Goal: Transaction & Acquisition: Subscribe to service/newsletter

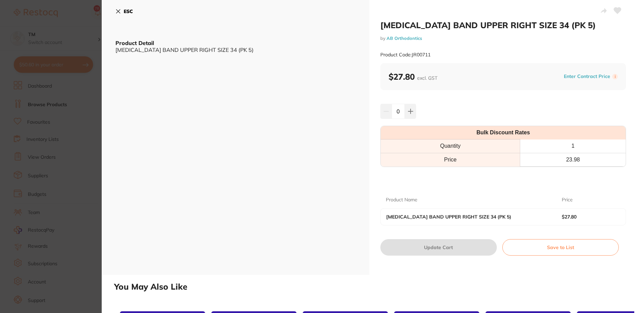
click at [62, 142] on section "MOLAR BAND UPPER RIGHT SIZE 34 (PK 5) by AB Orthodontics Product Code: JR00711 …" at bounding box center [318, 156] width 637 height 313
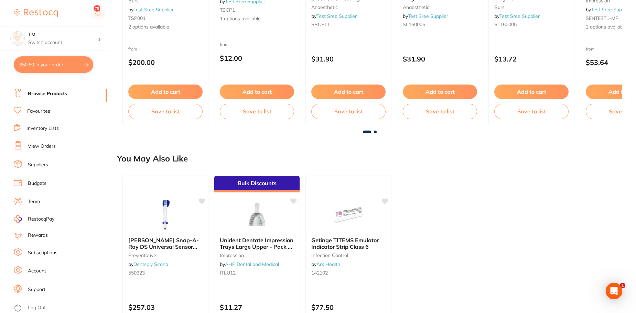
click at [37, 308] on link "Log Out" at bounding box center [37, 308] width 18 height 7
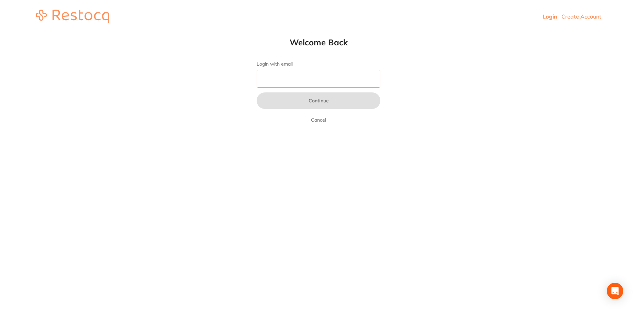
click at [305, 73] on input "Login with email" at bounding box center [319, 79] width 124 height 18
click at [279, 83] on input "Login with email" at bounding box center [319, 79] width 124 height 18
type input "[PERSON_NAME][EMAIL_ADDRESS][PERSON_NAME][DOMAIN_NAME]"
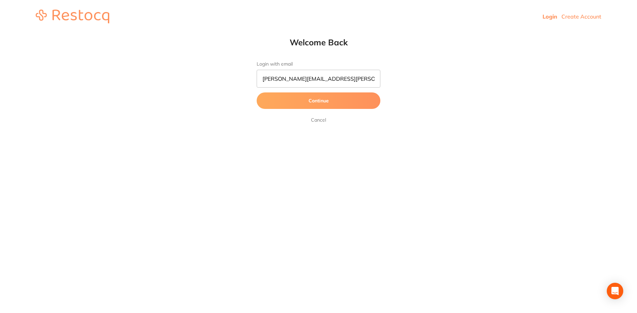
click at [304, 100] on button "Continue" at bounding box center [319, 100] width 124 height 16
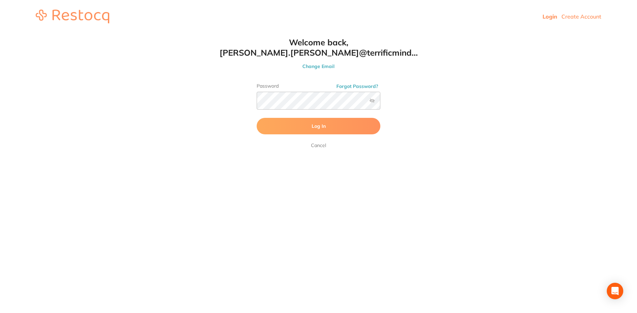
click at [315, 123] on button "Log In" at bounding box center [319, 126] width 124 height 16
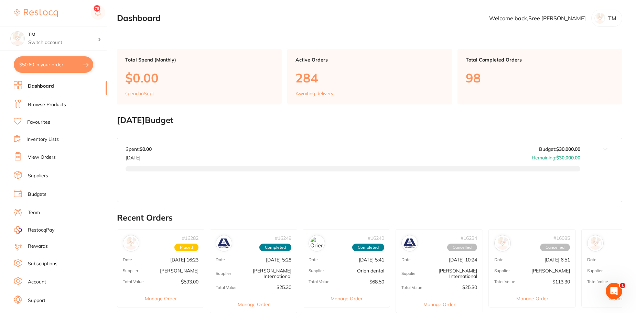
click at [31, 210] on link "Team" at bounding box center [34, 212] width 12 height 7
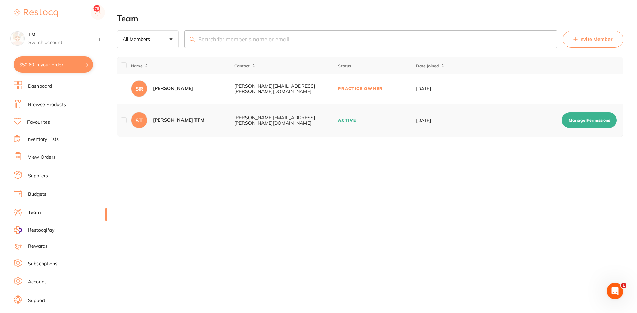
click at [586, 41] on span "Invite Member" at bounding box center [596, 39] width 33 height 7
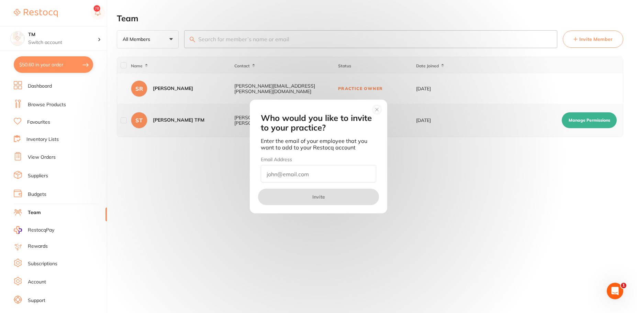
click at [325, 177] on input "email" at bounding box center [318, 174] width 115 height 18
type input "[PERSON_NAME][EMAIL_ADDRESS][DOMAIN_NAME]"
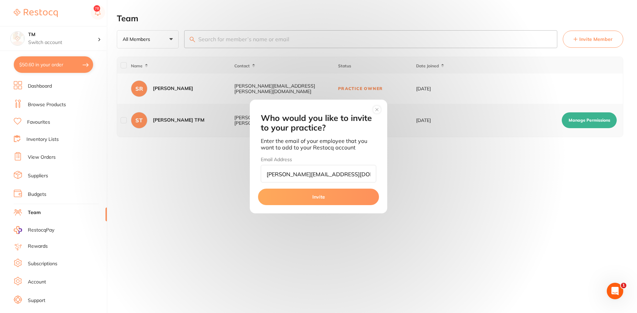
click at [330, 198] on button "Invite" at bounding box center [318, 197] width 121 height 16
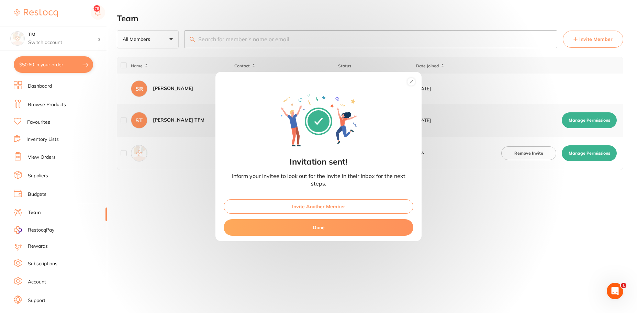
click at [326, 225] on button "Done" at bounding box center [319, 227] width 190 height 16
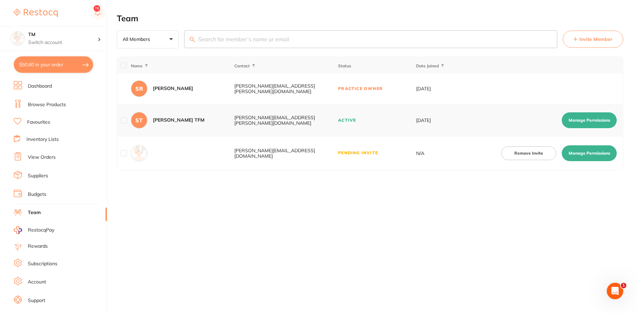
click at [364, 153] on td "Pending Invite" at bounding box center [377, 153] width 78 height 33
click at [576, 152] on button "Manage Permissions" at bounding box center [589, 153] width 55 height 16
checkbox input "true"
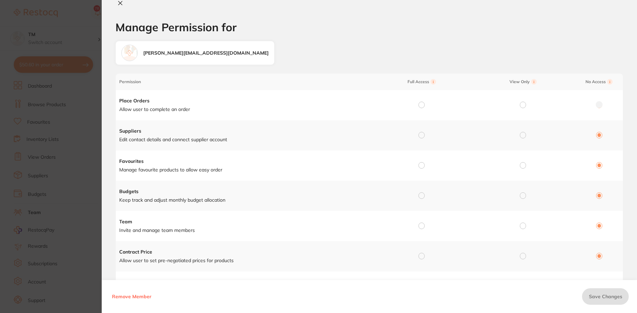
scroll to position [192, 0]
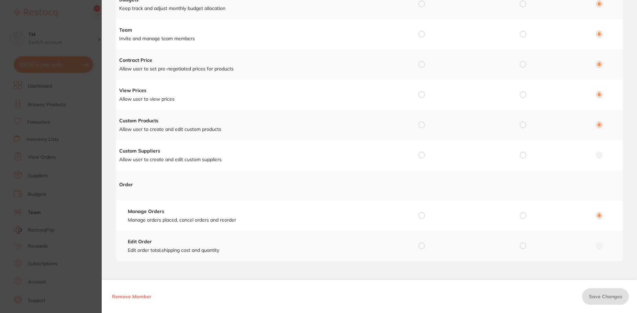
click at [596, 247] on td at bounding box center [597, 246] width 51 height 30
click at [523, 155] on input "radio" at bounding box center [523, 155] width 6 height 6
radio input "true"
radio input "false"
click at [602, 298] on span "Save Changes" at bounding box center [605, 297] width 33 height 6
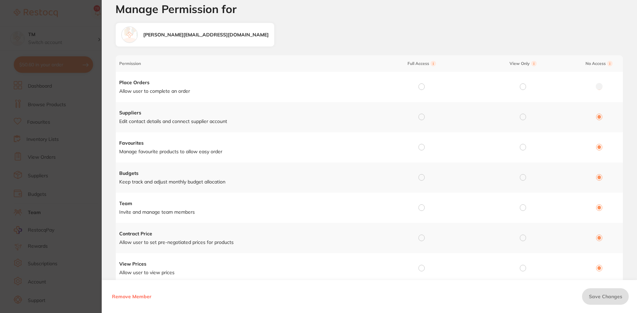
scroll to position [0, 0]
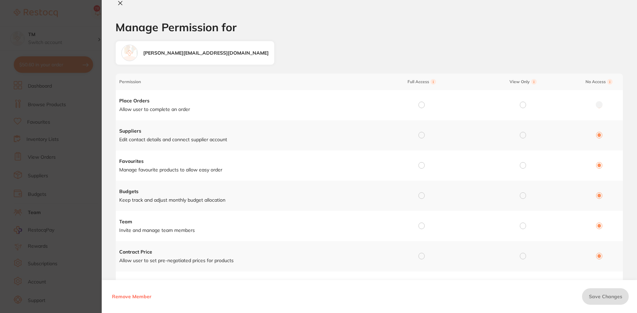
click at [123, 5] on icon at bounding box center [120, 2] width 5 height 5
checkbox input "false"
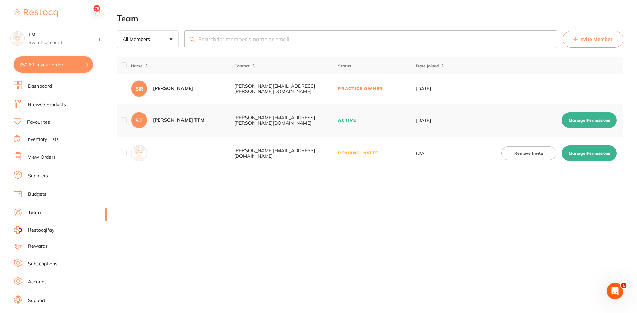
click at [421, 155] on td "N/A" at bounding box center [442, 153] width 52 height 33
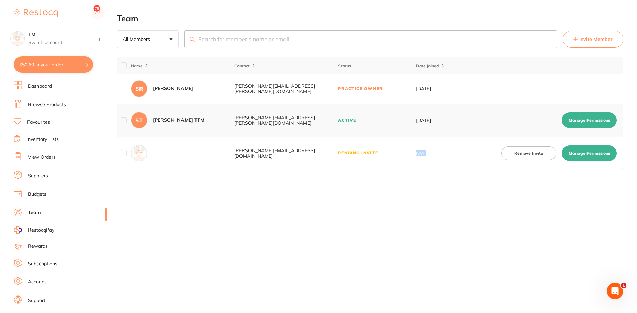
click at [421, 155] on td "N/A" at bounding box center [442, 153] width 52 height 33
drag, startPoint x: 308, startPoint y: 161, endPoint x: 276, endPoint y: 152, distance: 33.7
click at [276, 152] on td "[PERSON_NAME][EMAIL_ADDRESS][DOMAIN_NAME]" at bounding box center [286, 153] width 104 height 33
click at [276, 152] on div "[PERSON_NAME][EMAIL_ADDRESS][DOMAIN_NAME]" at bounding box center [285, 153] width 103 height 11
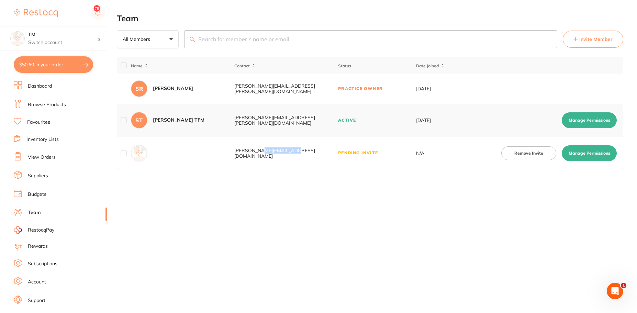
click at [276, 152] on div "[PERSON_NAME][EMAIL_ADDRESS][DOMAIN_NAME]" at bounding box center [285, 153] width 103 height 11
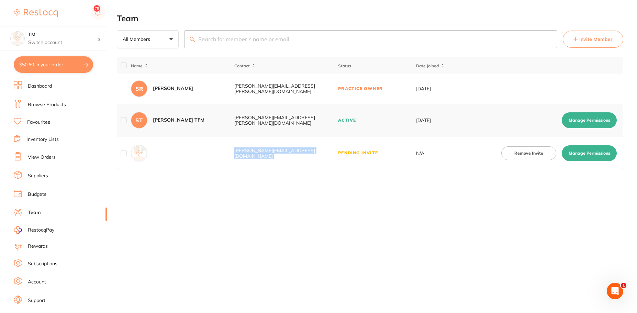
click at [276, 152] on div "[PERSON_NAME][EMAIL_ADDRESS][DOMAIN_NAME]" at bounding box center [285, 153] width 103 height 11
click at [547, 154] on button "Remove Invite" at bounding box center [529, 153] width 55 height 14
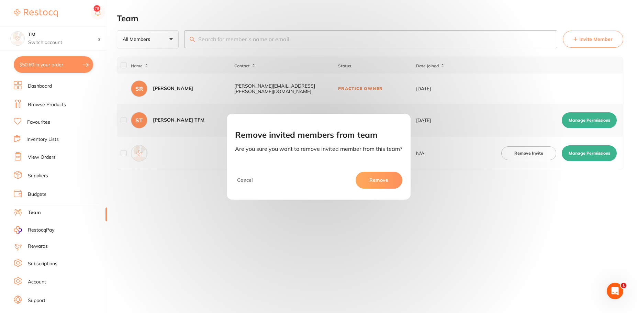
click at [367, 181] on button "Remove" at bounding box center [379, 180] width 47 height 16
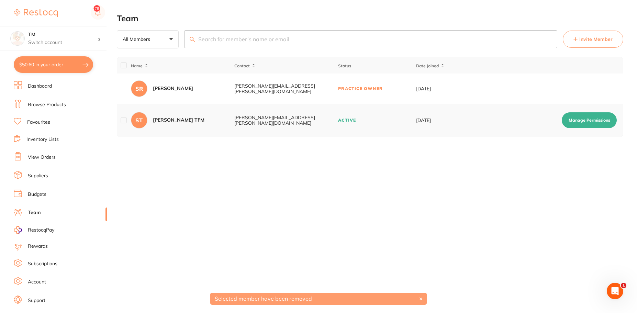
click at [367, 181] on div "Team All Members +0 All Members Active Pending Invite Expired Invite Invite Mem…" at bounding box center [377, 156] width 520 height 313
click at [613, 35] on button "Invite Member" at bounding box center [593, 39] width 60 height 17
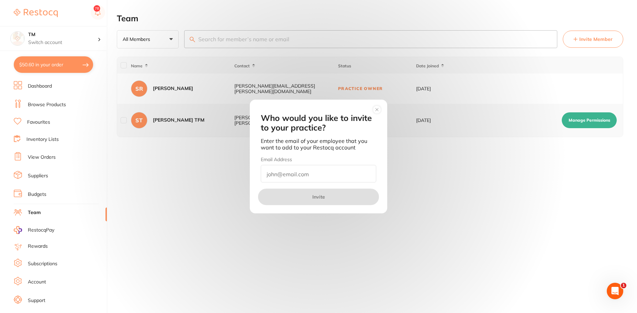
click at [335, 164] on div "Email Address" at bounding box center [318, 169] width 115 height 26
click at [335, 168] on input "email" at bounding box center [318, 174] width 115 height 18
type input "[PERSON_NAME][EMAIL_ADDRESS][DOMAIN_NAME]"
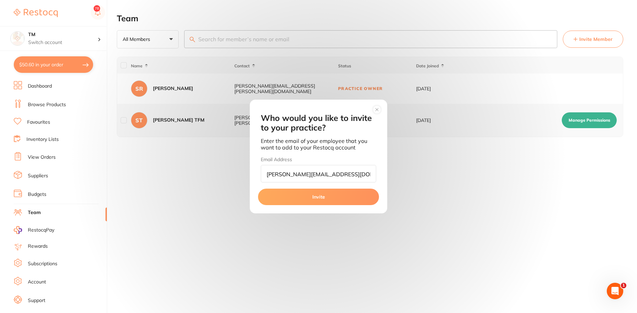
click at [329, 202] on button "Invite" at bounding box center [318, 197] width 121 height 16
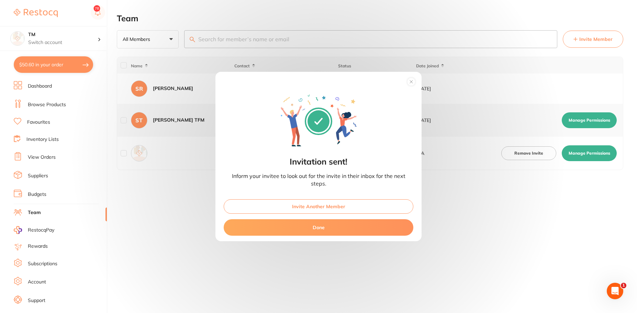
click at [415, 79] on circle at bounding box center [411, 82] width 8 height 8
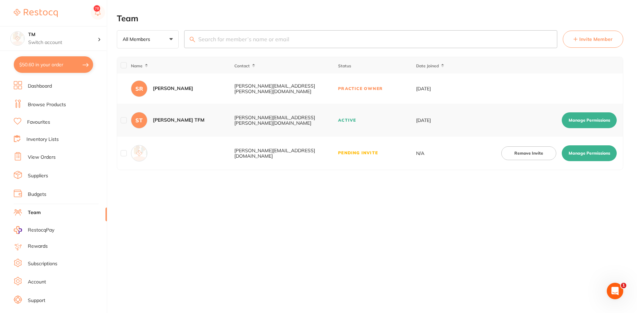
click at [49, 104] on link "Browse Products" at bounding box center [47, 104] width 38 height 7
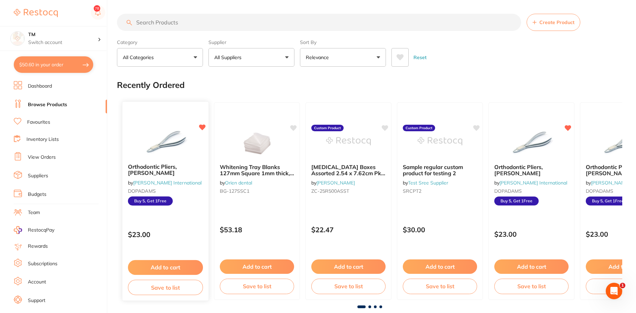
click at [186, 164] on b "Orthodontic Pliers, [PERSON_NAME]" at bounding box center [165, 170] width 75 height 13
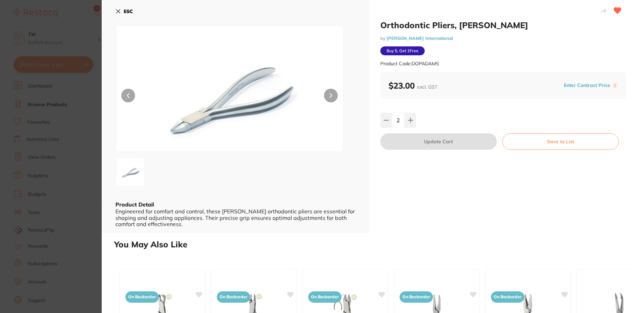
click at [118, 9] on icon at bounding box center [117, 11] width 5 height 5
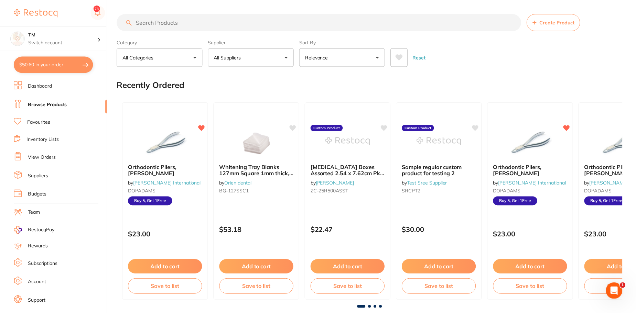
scroll to position [1, 0]
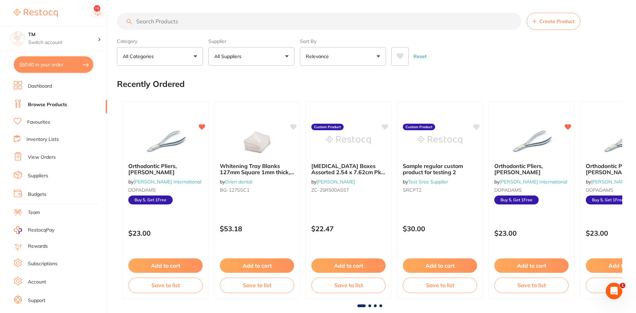
click at [55, 89] on li "Dashboard" at bounding box center [60, 86] width 93 height 10
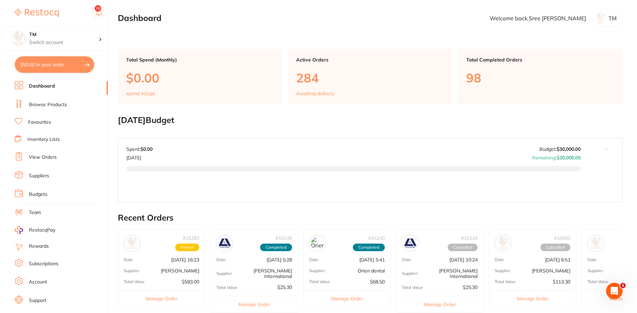
scroll to position [12, 0]
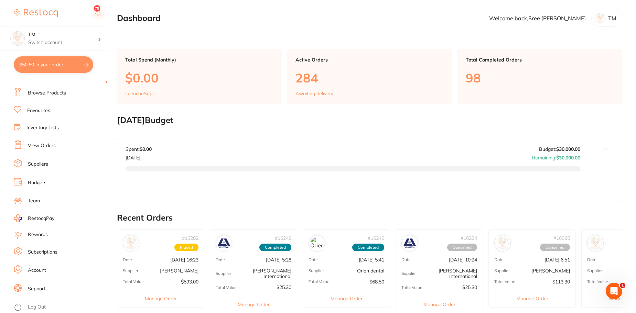
click at [34, 305] on link "Log Out" at bounding box center [37, 307] width 18 height 7
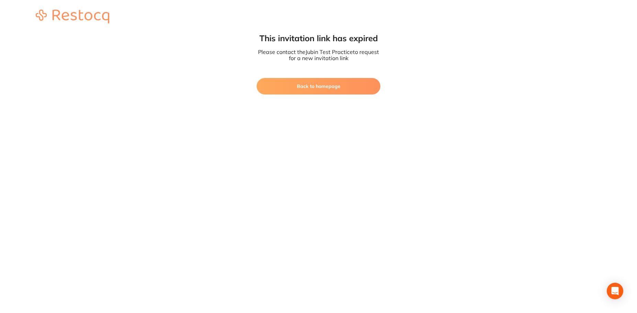
click at [361, 83] on button "Back to homepage" at bounding box center [319, 86] width 124 height 16
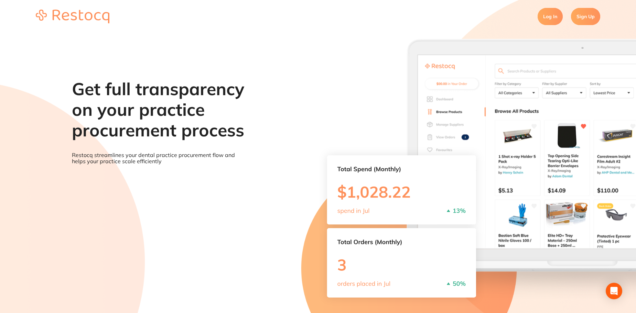
click at [531, 21] on section "Log In Sign Up" at bounding box center [318, 16] width 636 height 33
click at [548, 17] on link "Log In" at bounding box center [549, 16] width 25 height 17
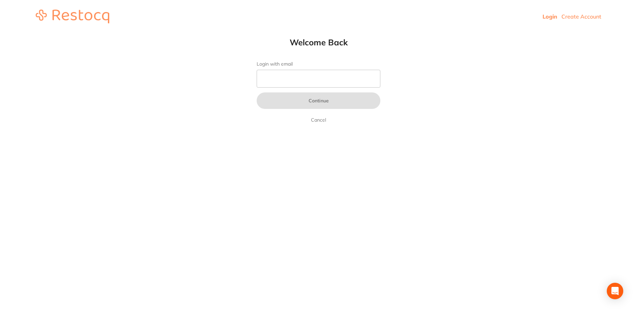
type input "shilpa.sebastian@terrificminds.com"
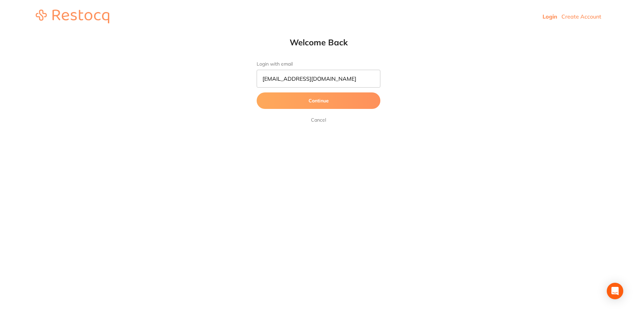
click at [305, 101] on button "Continue" at bounding box center [319, 100] width 124 height 16
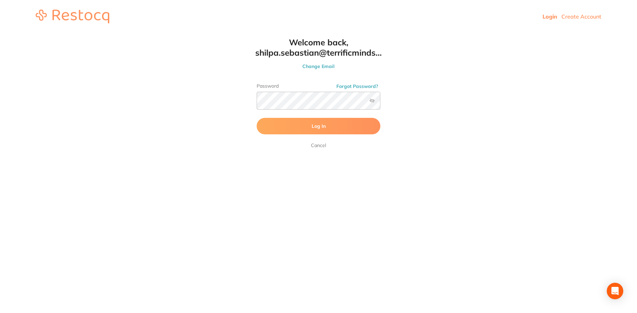
click at [316, 127] on span "Log In" at bounding box center [319, 126] width 14 height 6
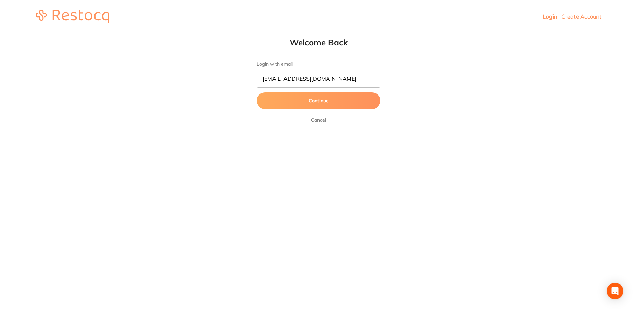
click at [549, 15] on link "Login" at bounding box center [550, 16] width 15 height 7
click at [580, 19] on link "Create Account" at bounding box center [582, 16] width 40 height 7
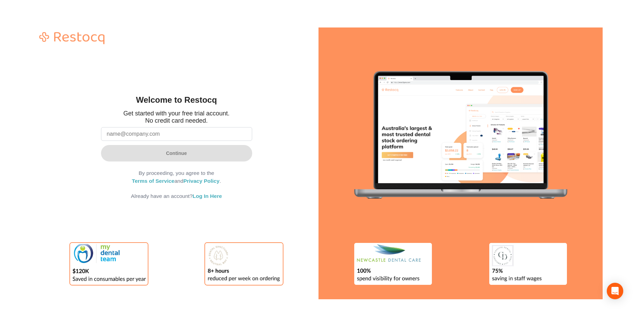
click at [227, 129] on input "email" at bounding box center [176, 134] width 151 height 14
click at [158, 132] on input "email" at bounding box center [176, 134] width 151 height 14
click at [159, 133] on input "email" at bounding box center [176, 134] width 151 height 14
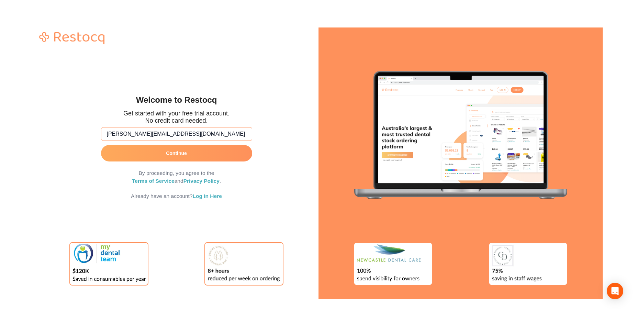
type input "abhinav@gmail.com"
click at [189, 157] on button "Continue" at bounding box center [176, 153] width 151 height 16
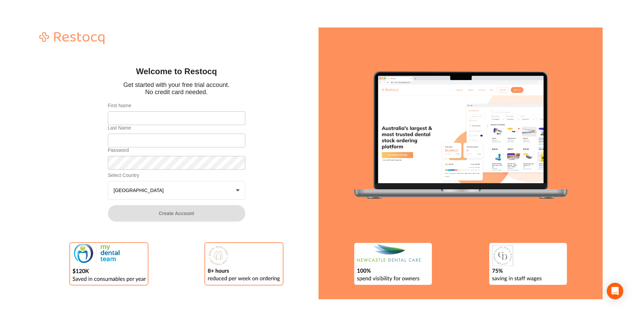
click at [228, 194] on button "Australia +0" at bounding box center [176, 190] width 137 height 19
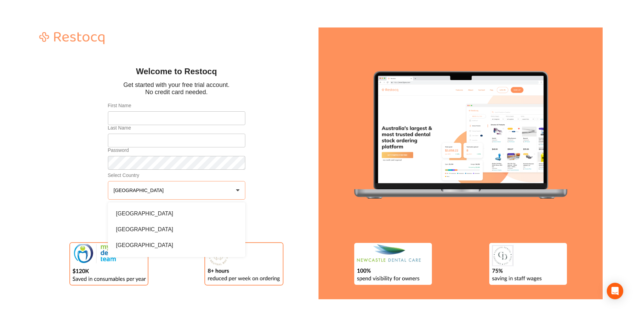
click at [228, 194] on button "Australia +0" at bounding box center [176, 190] width 137 height 19
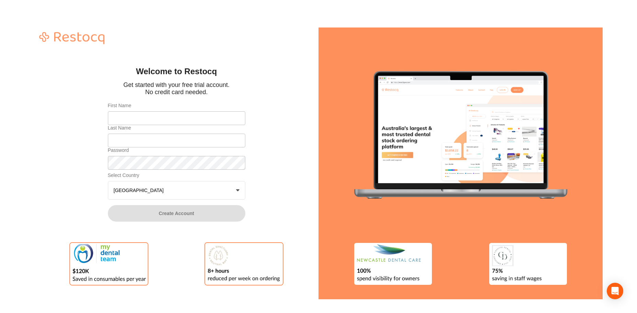
click at [228, 194] on button "Australia +0" at bounding box center [176, 190] width 137 height 19
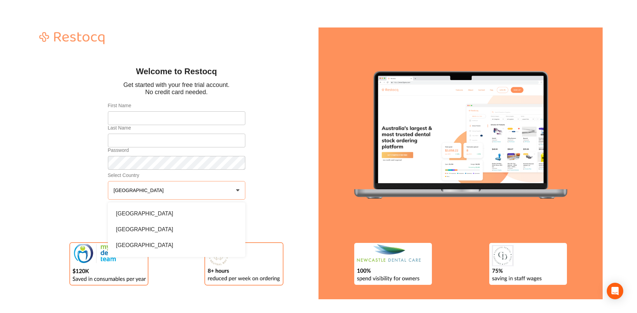
click at [206, 192] on button "Australia +0" at bounding box center [176, 190] width 137 height 19
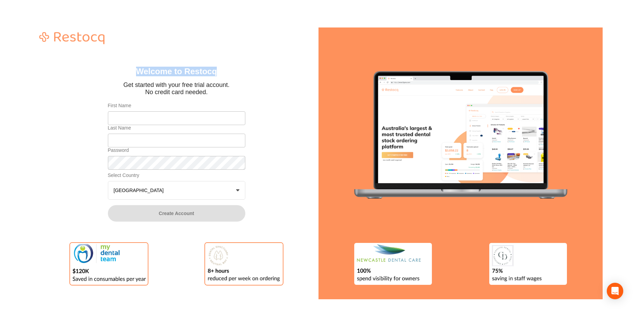
drag, startPoint x: 218, startPoint y: 73, endPoint x: 133, endPoint y: 73, distance: 84.2
click at [133, 73] on h1 "Welcome to Restocq" at bounding box center [176, 72] width 106 height 10
copy h1 "Welcome to Restocq"
click at [162, 186] on button "Australia +0" at bounding box center [176, 190] width 137 height 19
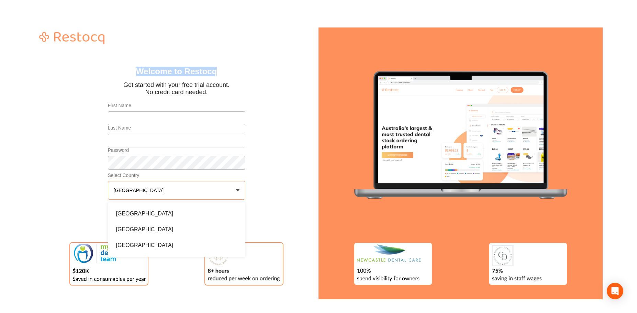
click at [162, 186] on button "Australia +0" at bounding box center [176, 190] width 137 height 19
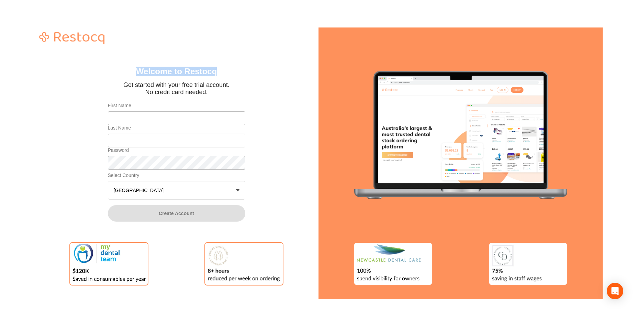
click at [162, 186] on button "Australia +0" at bounding box center [176, 190] width 137 height 19
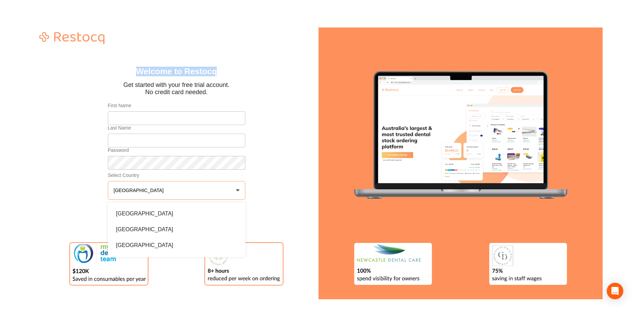
click at [162, 186] on button "Australia +0" at bounding box center [176, 190] width 137 height 19
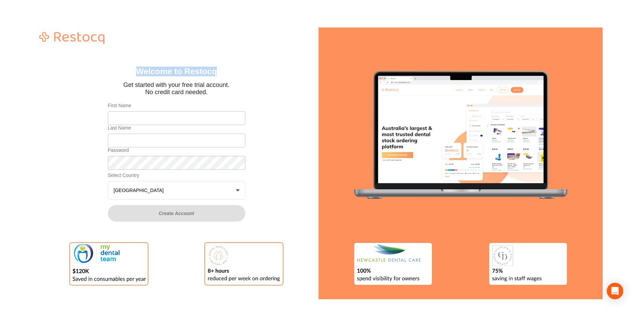
click at [162, 186] on button "Australia +0" at bounding box center [176, 190] width 137 height 19
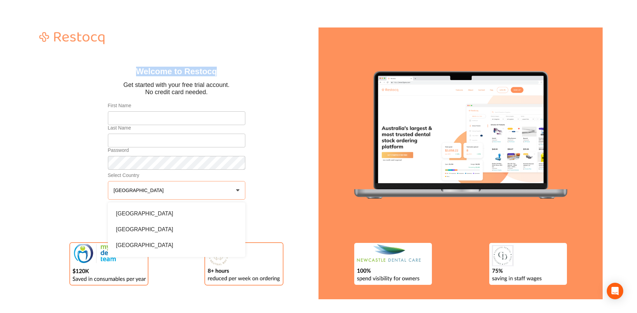
click at [162, 186] on button "Australia +0" at bounding box center [176, 190] width 137 height 19
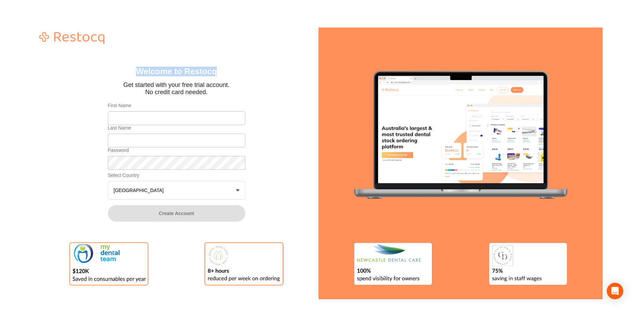
click at [162, 186] on button "Australia +0" at bounding box center [176, 190] width 137 height 19
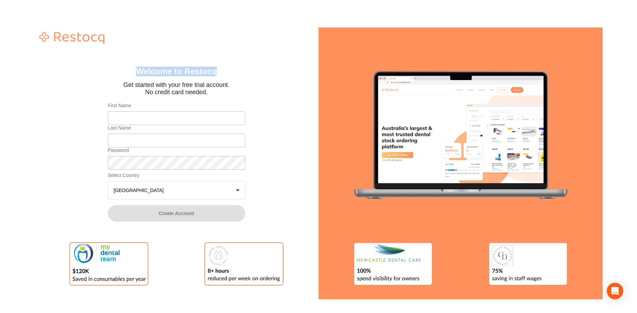
click at [162, 186] on button "Australia +0" at bounding box center [176, 190] width 137 height 19
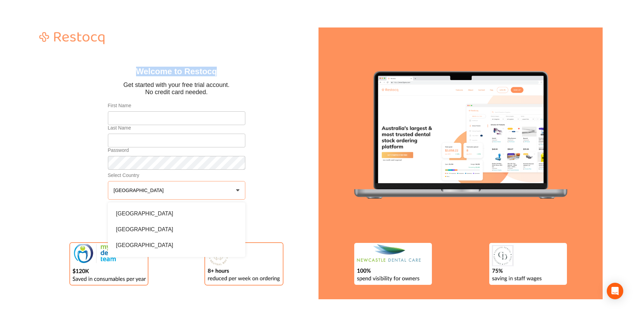
click at [162, 186] on button "Australia +0" at bounding box center [176, 190] width 137 height 19
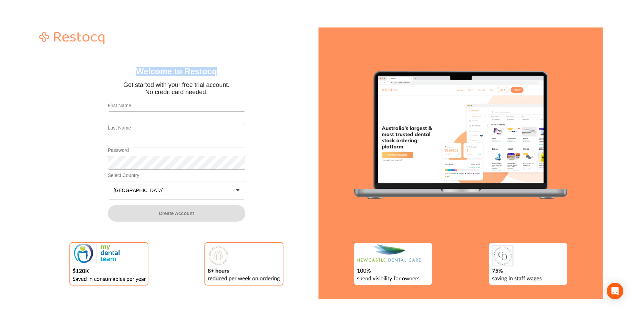
click at [162, 186] on button "Australia +0" at bounding box center [176, 190] width 137 height 19
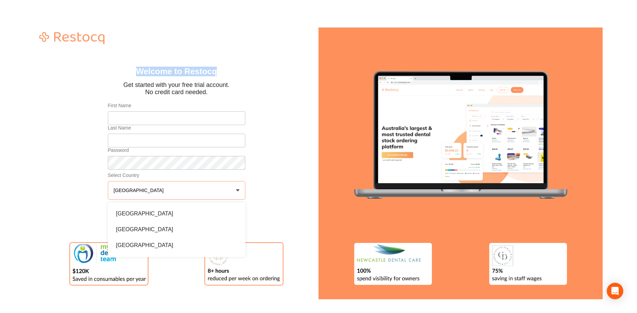
click at [162, 186] on button "Australia +0" at bounding box center [176, 190] width 137 height 19
